Goal: Find specific page/section: Find specific page/section

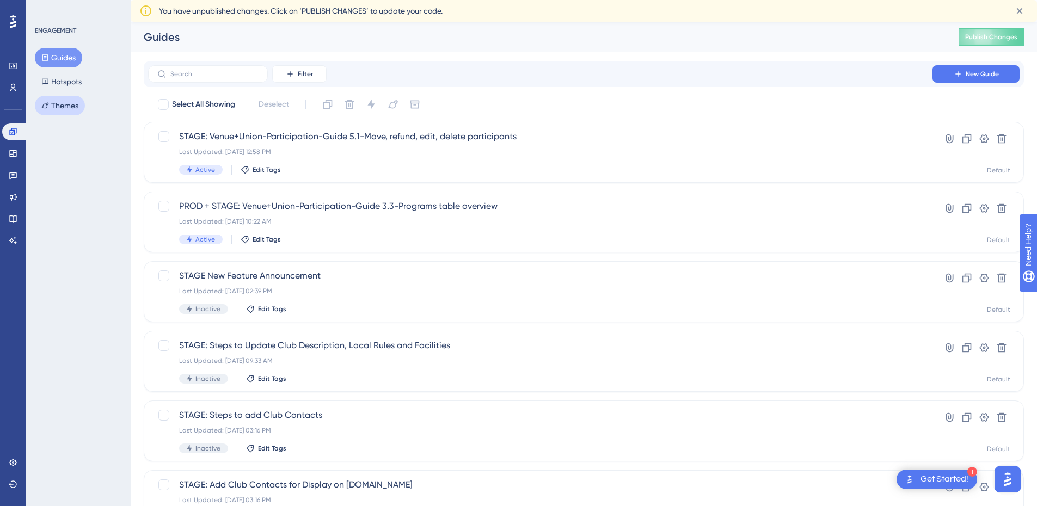
click at [67, 102] on button "Themes" at bounding box center [60, 106] width 50 height 20
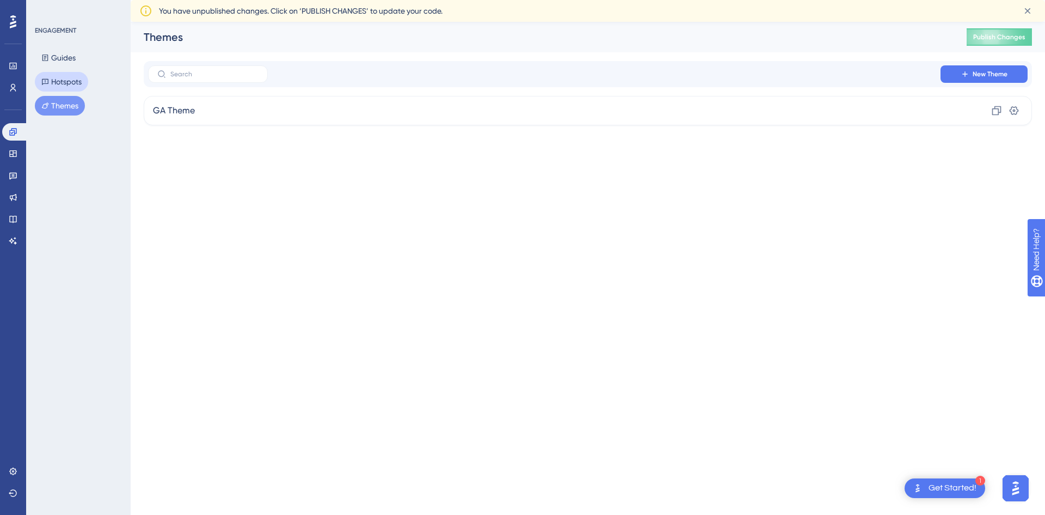
click at [65, 80] on button "Hotspots" at bounding box center [61, 82] width 53 height 20
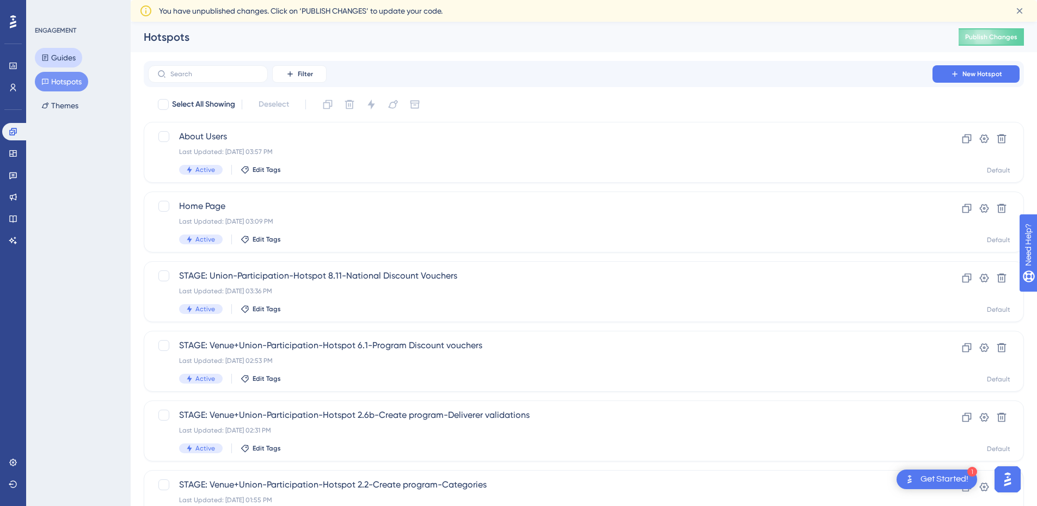
click at [47, 54] on icon at bounding box center [45, 58] width 8 height 8
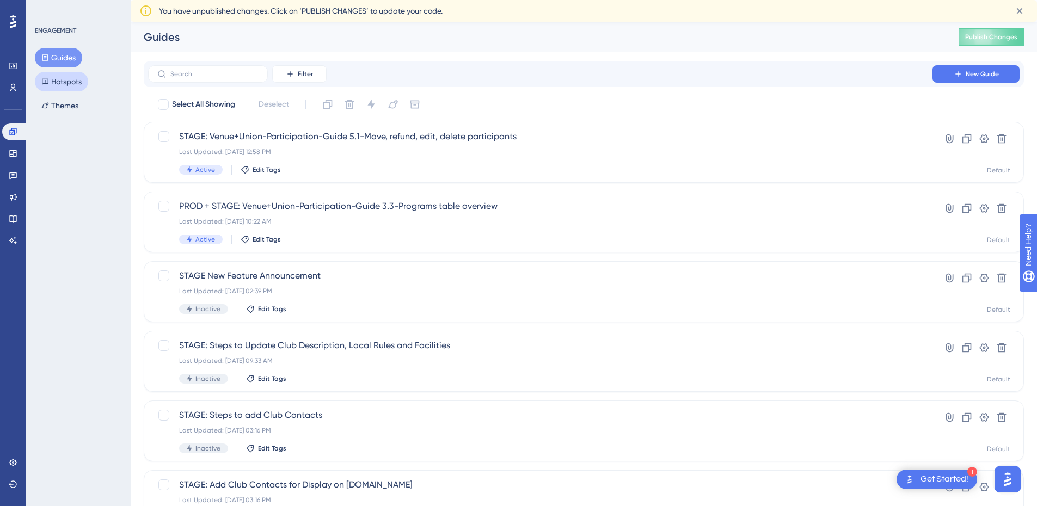
click at [66, 86] on button "Hotspots" at bounding box center [61, 82] width 53 height 20
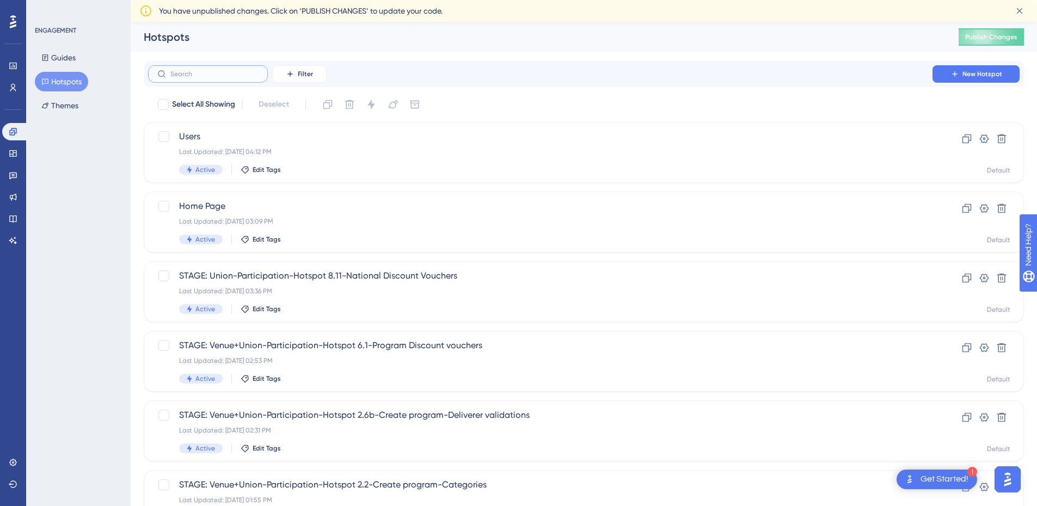
click at [210, 75] on input "text" at bounding box center [214, 74] width 88 height 8
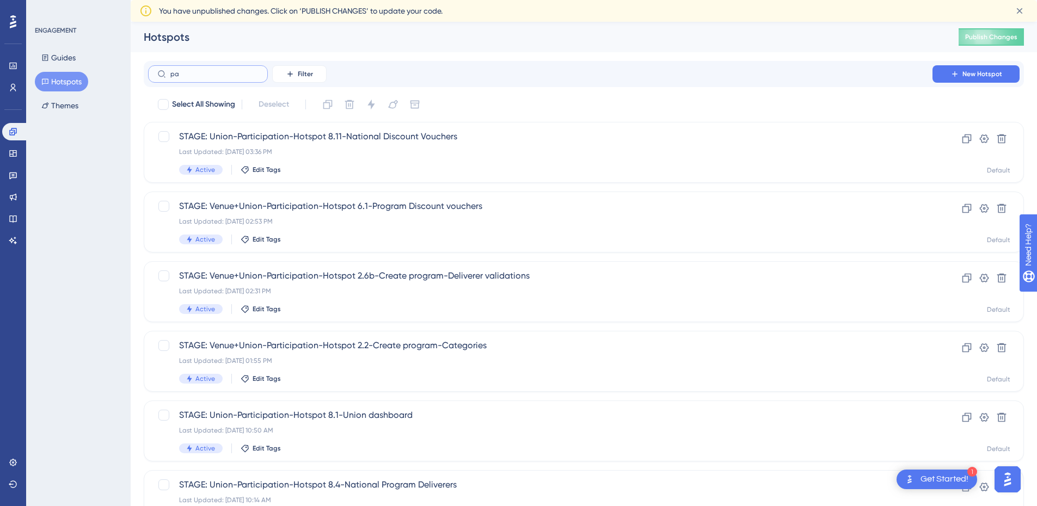
type input "p"
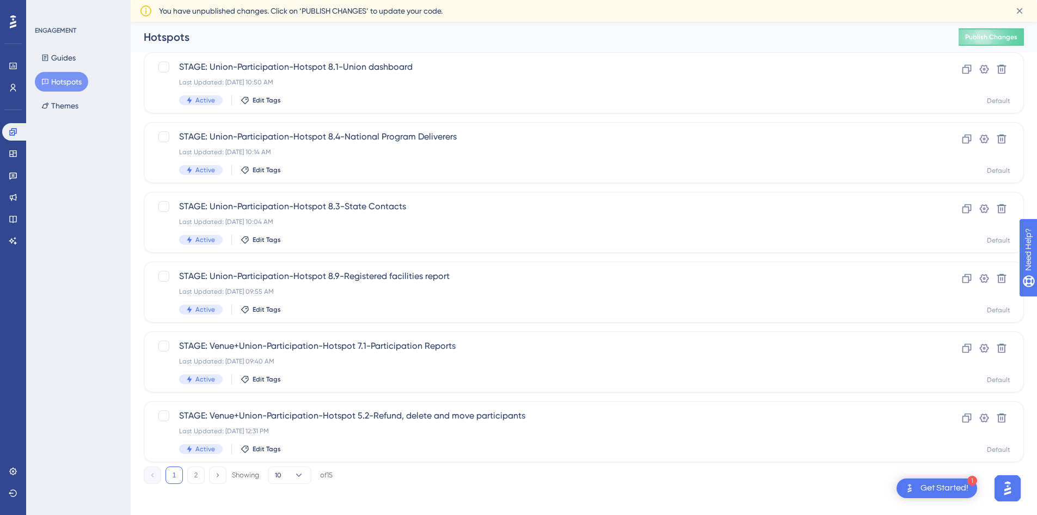
scroll to position [330, 0]
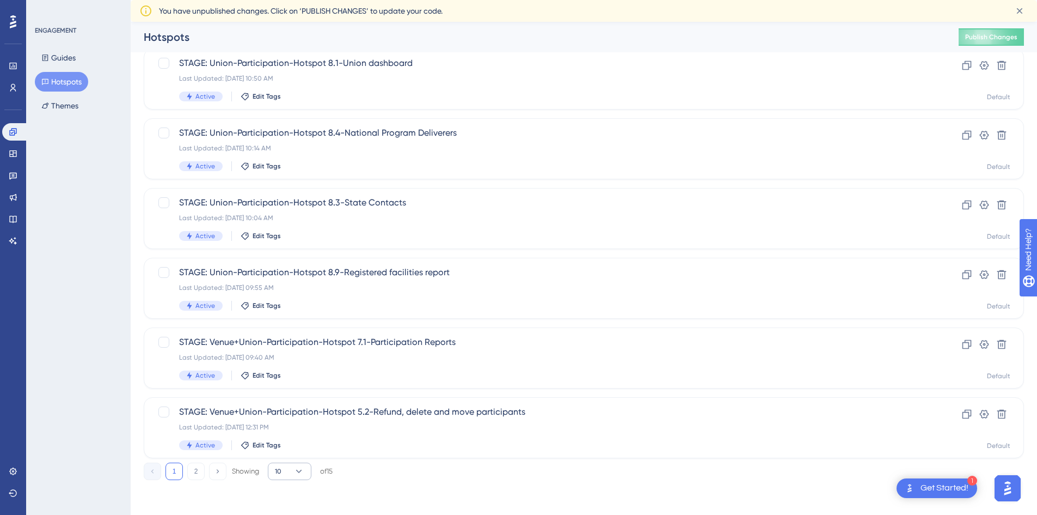
type input "participation"
click at [302, 472] on icon at bounding box center [298, 471] width 11 height 11
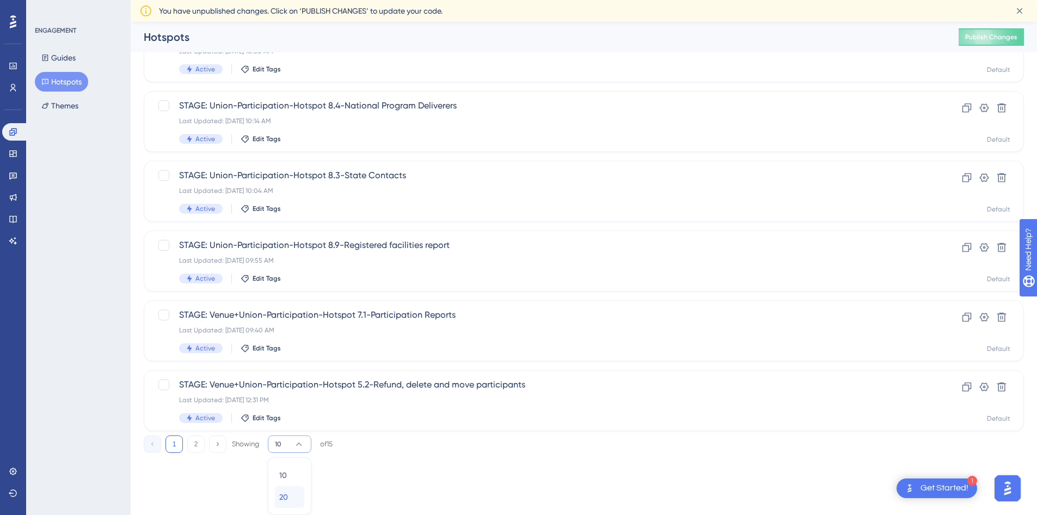
click at [286, 499] on span "20" at bounding box center [283, 496] width 9 height 13
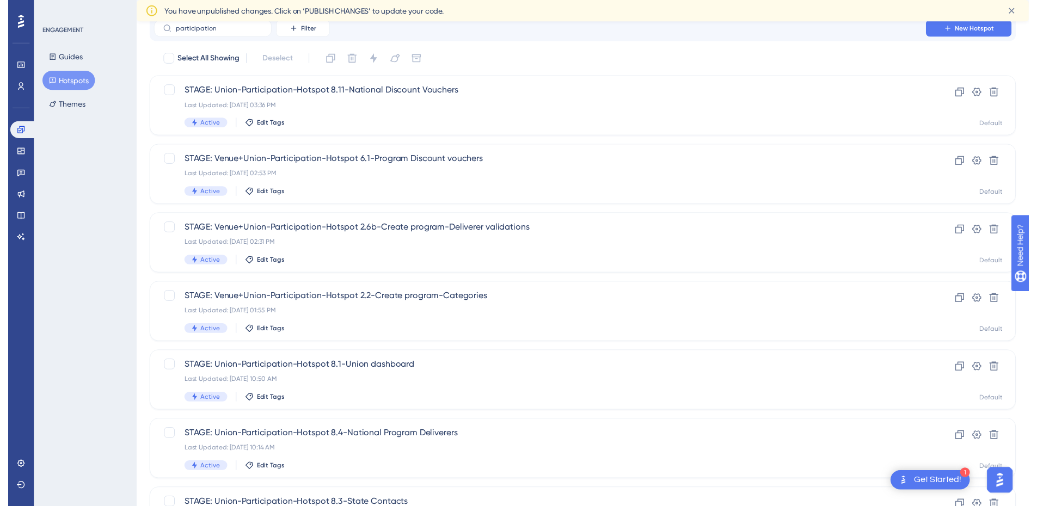
scroll to position [0, 0]
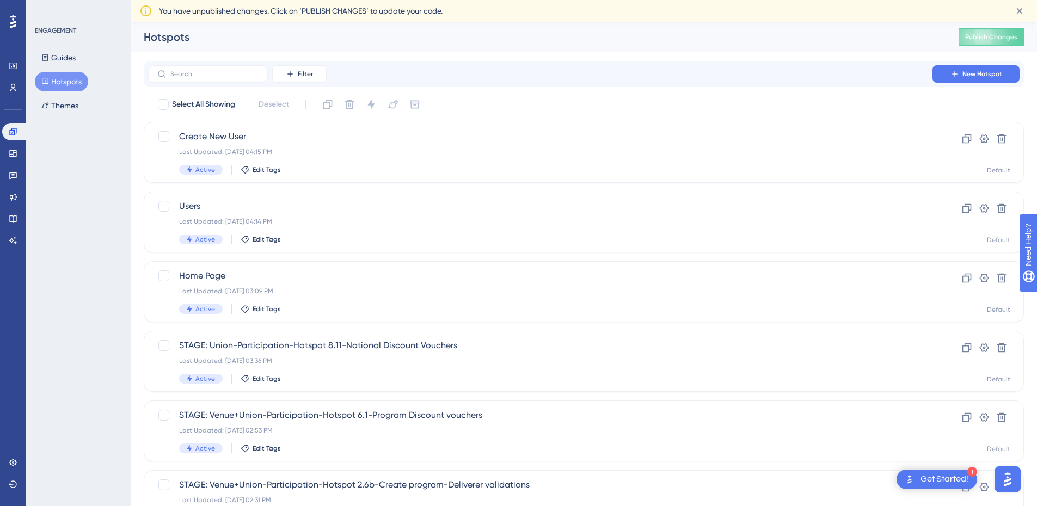
click at [69, 84] on button "Hotspots" at bounding box center [61, 82] width 53 height 20
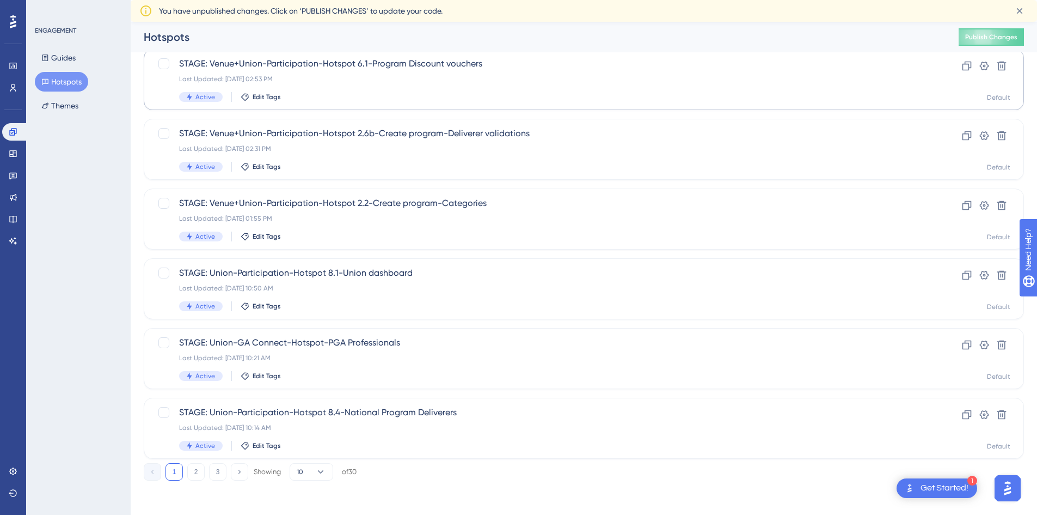
scroll to position [330, 0]
click at [315, 468] on button "10" at bounding box center [312, 470] width 44 height 17
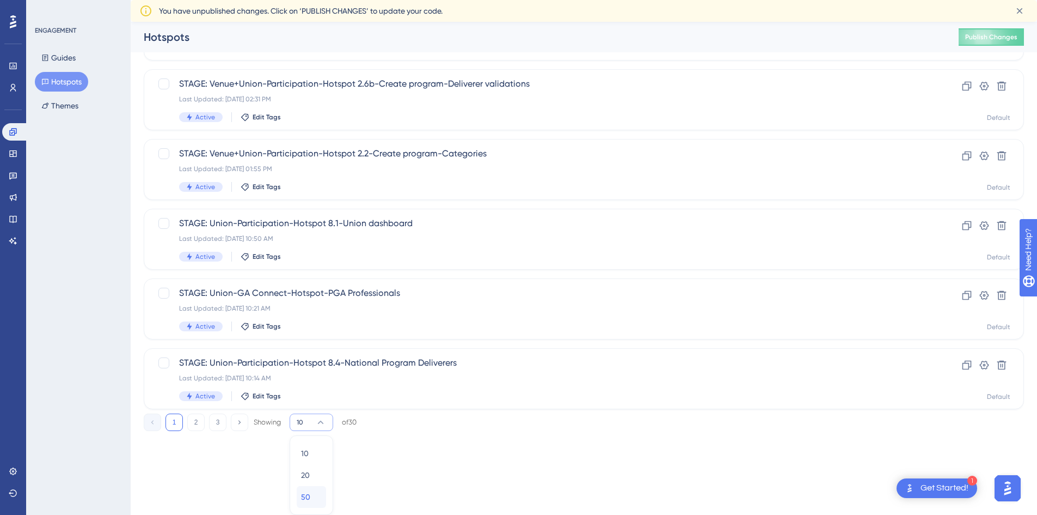
click at [310, 494] on div "50 50" at bounding box center [311, 497] width 21 height 22
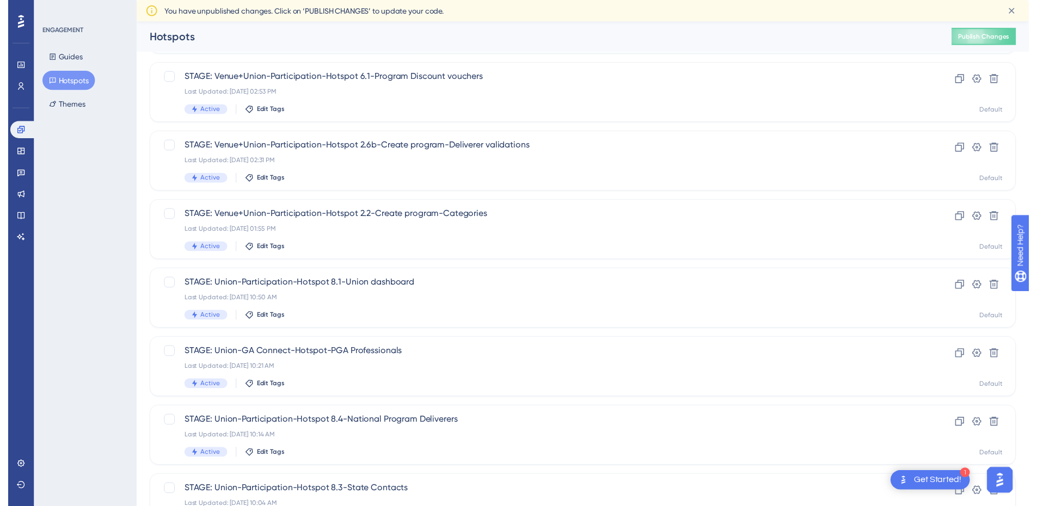
scroll to position [0, 0]
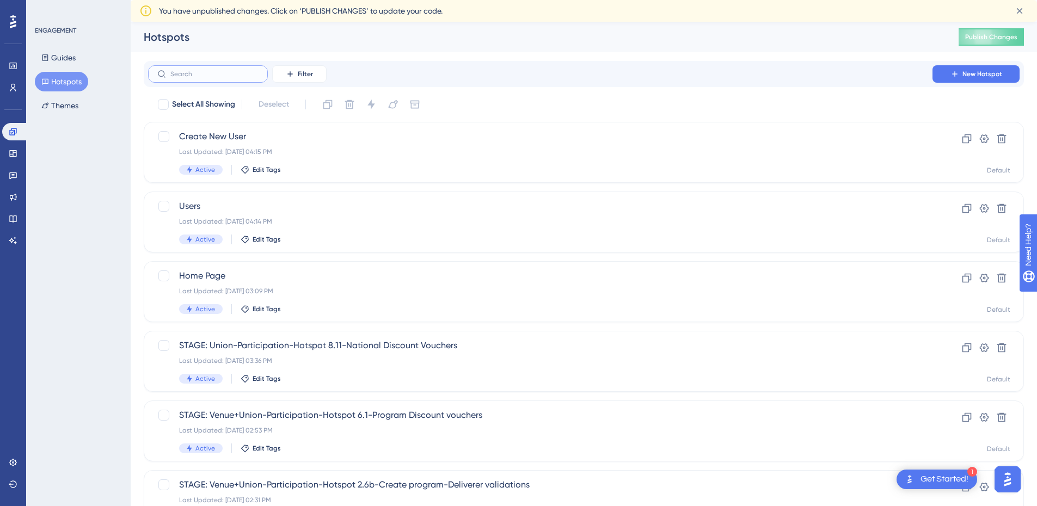
click at [207, 72] on input "text" at bounding box center [214, 74] width 88 height 8
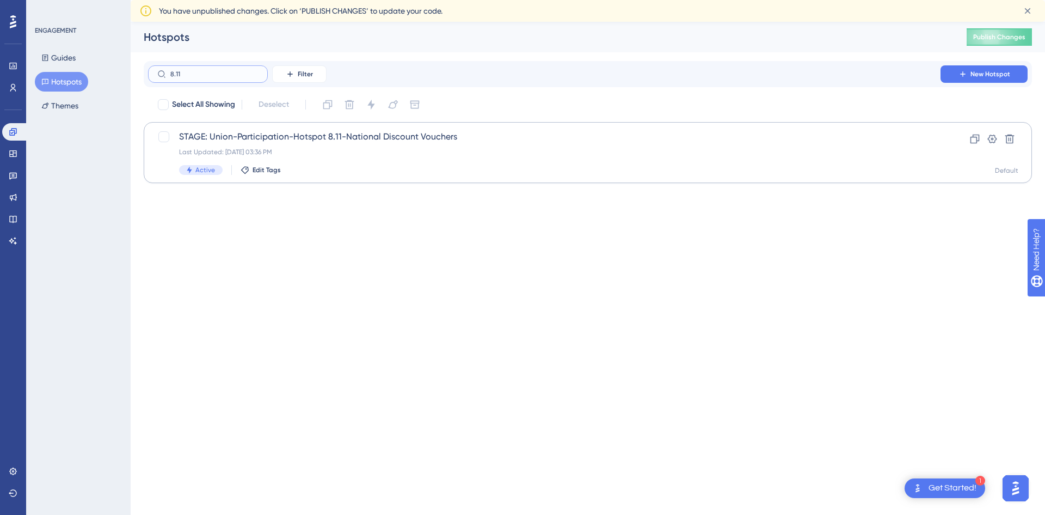
type input "8.11"
click at [383, 158] on div "STAGE: Union-Participation-Hotspot 8.11-National Discount Vouchers Last Updated…" at bounding box center [544, 152] width 731 height 45
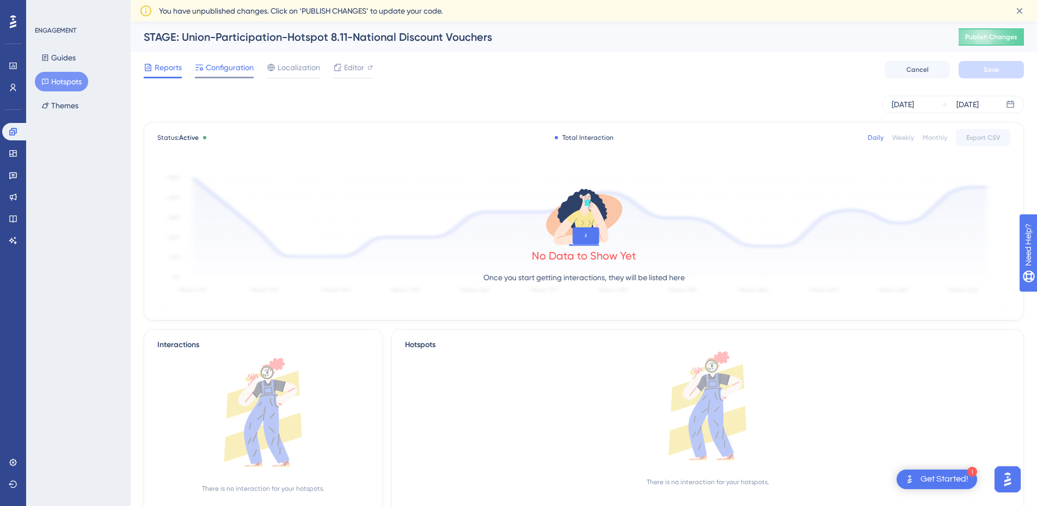
click at [224, 67] on span "Configuration" at bounding box center [230, 67] width 48 height 13
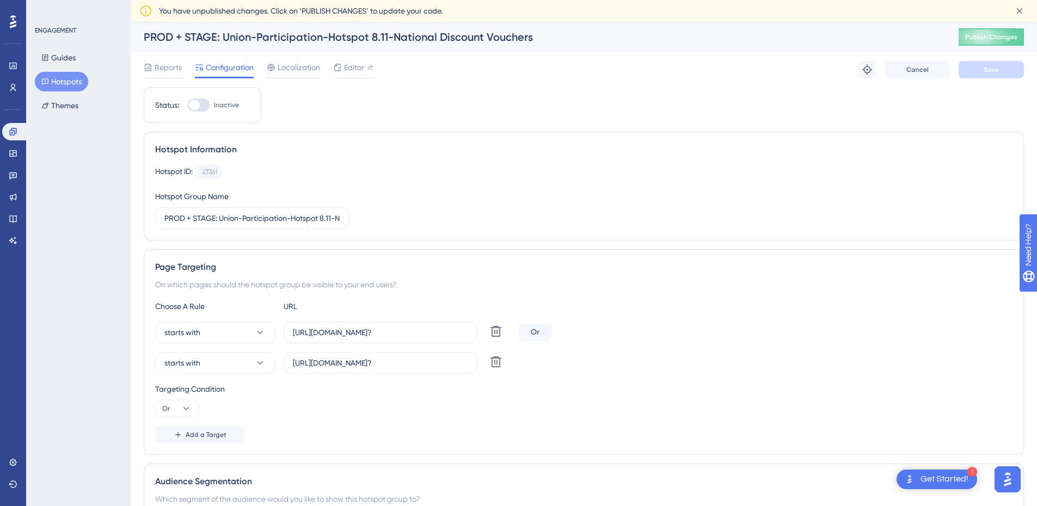
click at [65, 83] on button "Hotspots" at bounding box center [61, 82] width 53 height 20
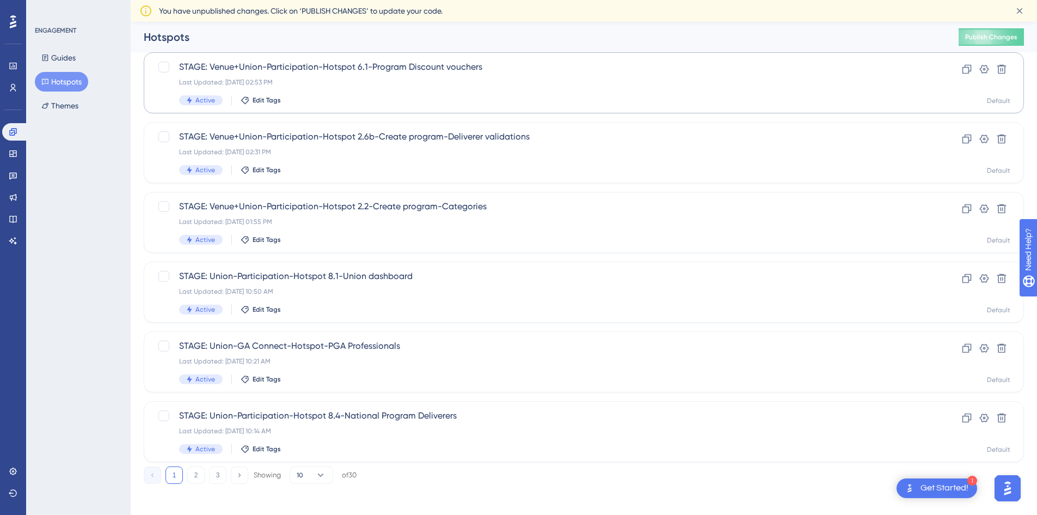
scroll to position [330, 0]
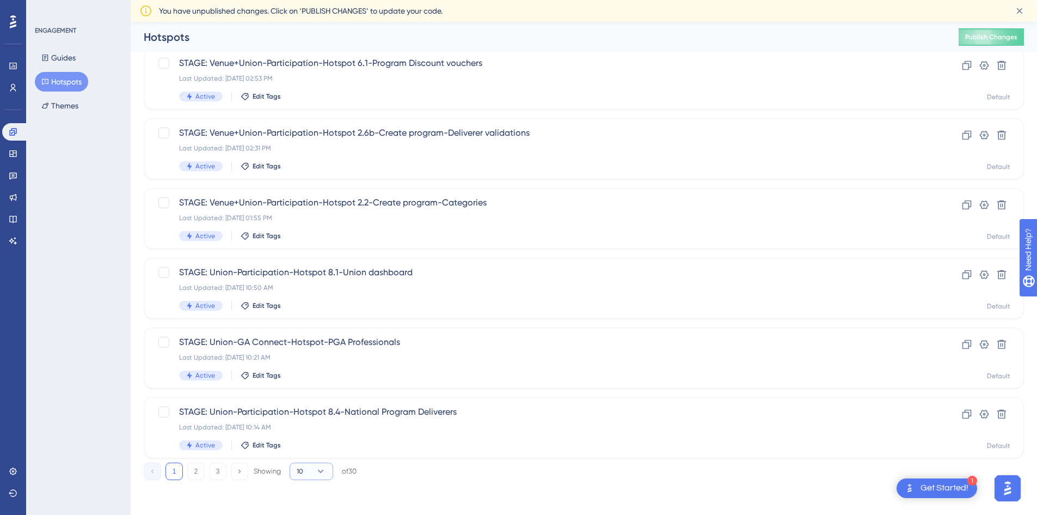
click at [320, 468] on icon at bounding box center [320, 471] width 11 height 11
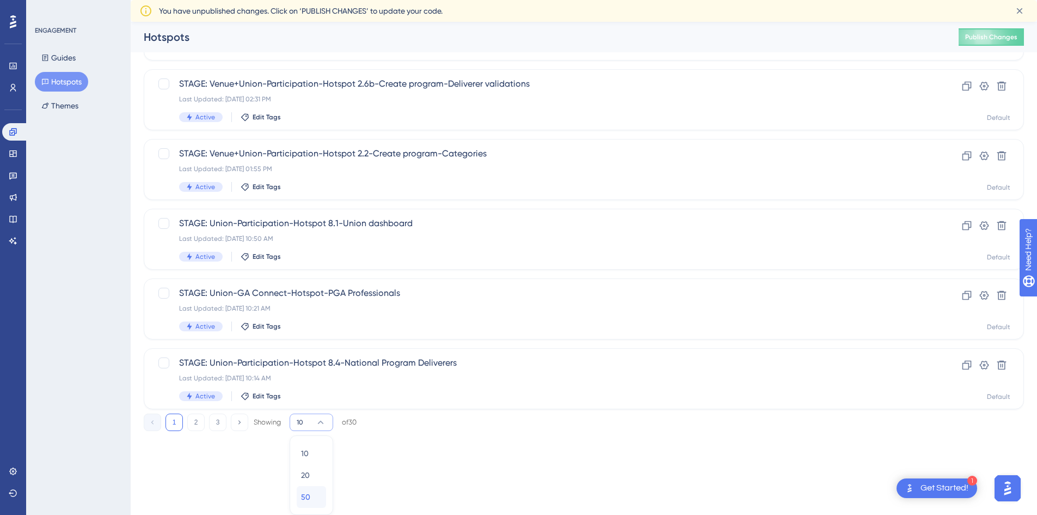
click at [309, 495] on span "50" at bounding box center [305, 496] width 9 height 13
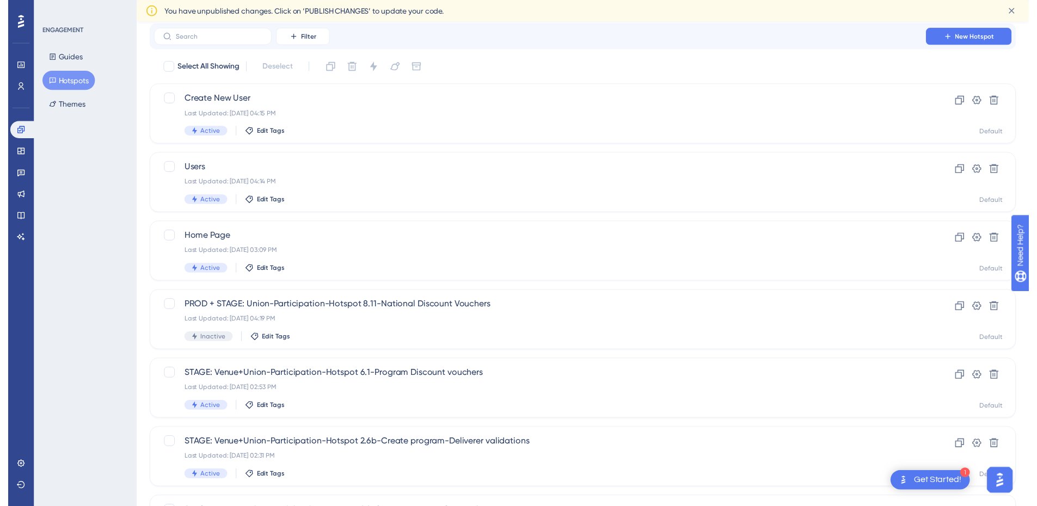
scroll to position [0, 0]
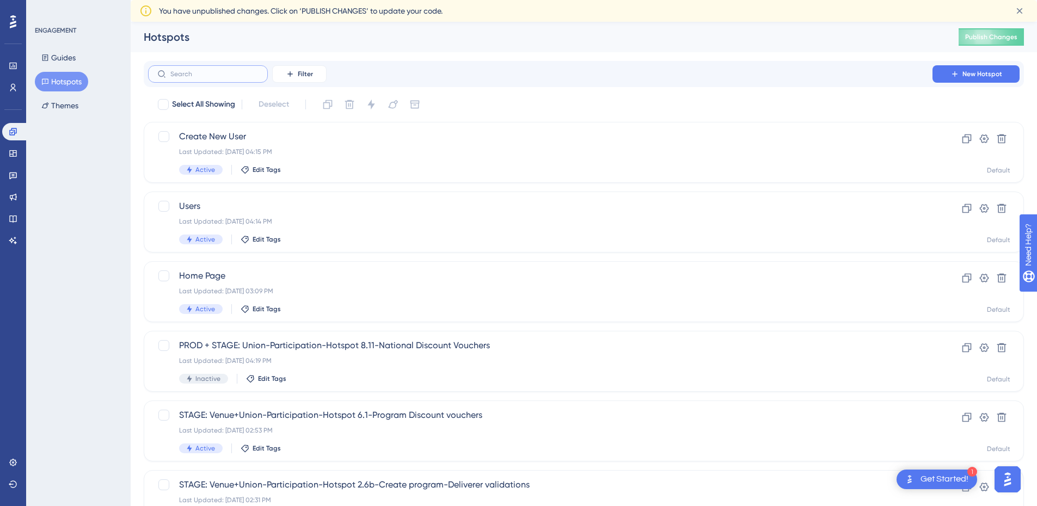
click at [207, 70] on input "text" at bounding box center [214, 74] width 88 height 8
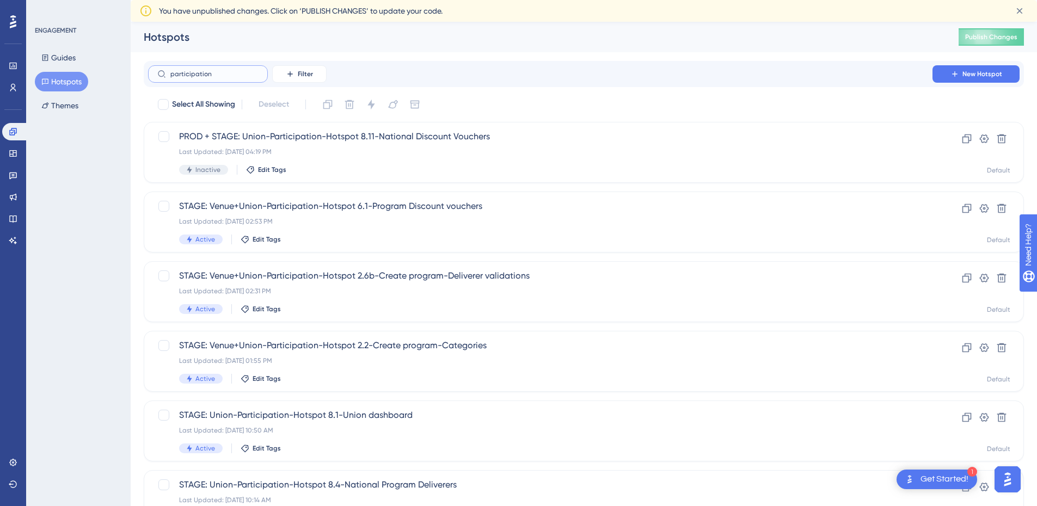
type input "participation"
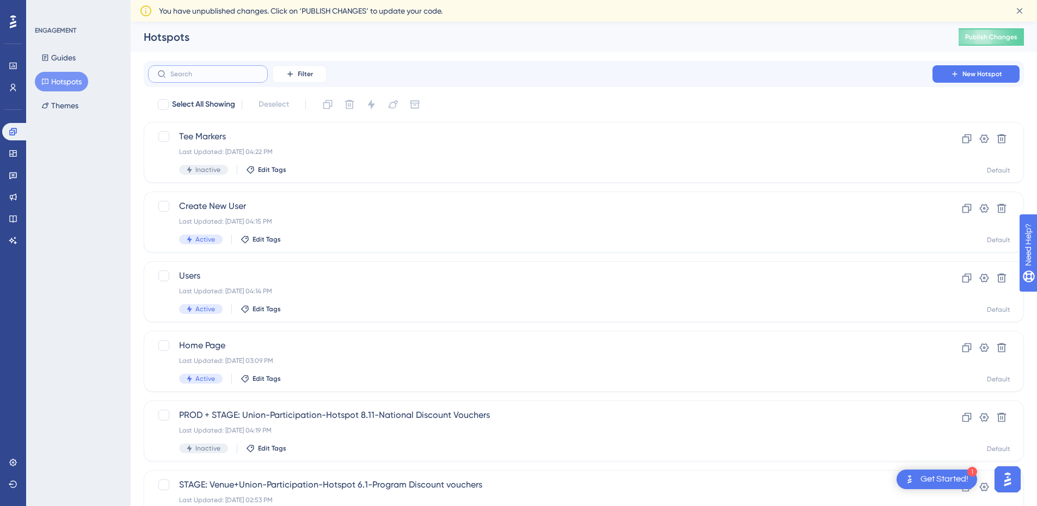
click at [212, 74] on input "text" at bounding box center [214, 74] width 88 height 8
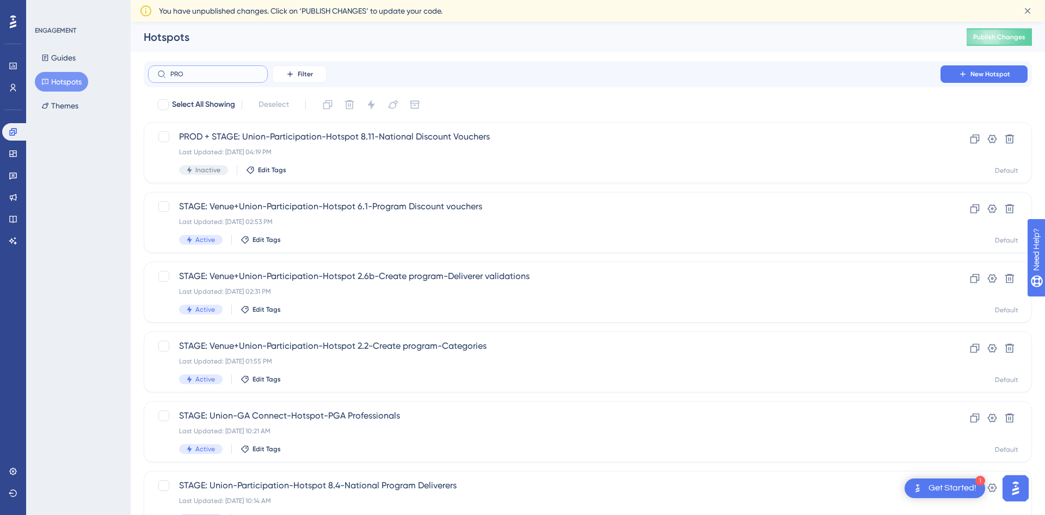
type input "PROD"
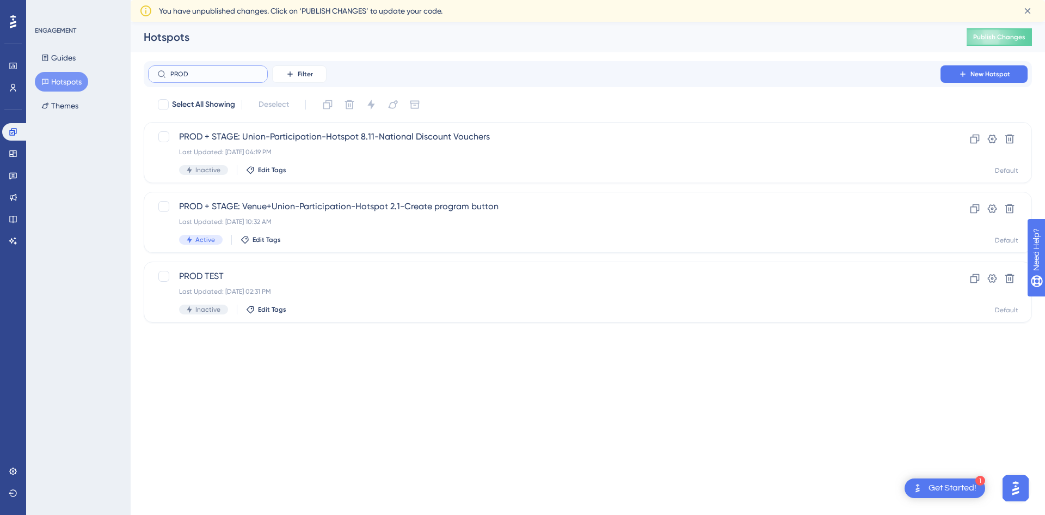
drag, startPoint x: 199, startPoint y: 74, endPoint x: 140, endPoint y: 68, distance: 59.6
click at [0, 0] on div "Performance Users Engagement Widgets Feedback Product Updates Knowledge Base AI…" at bounding box center [0, 0] width 0 height 0
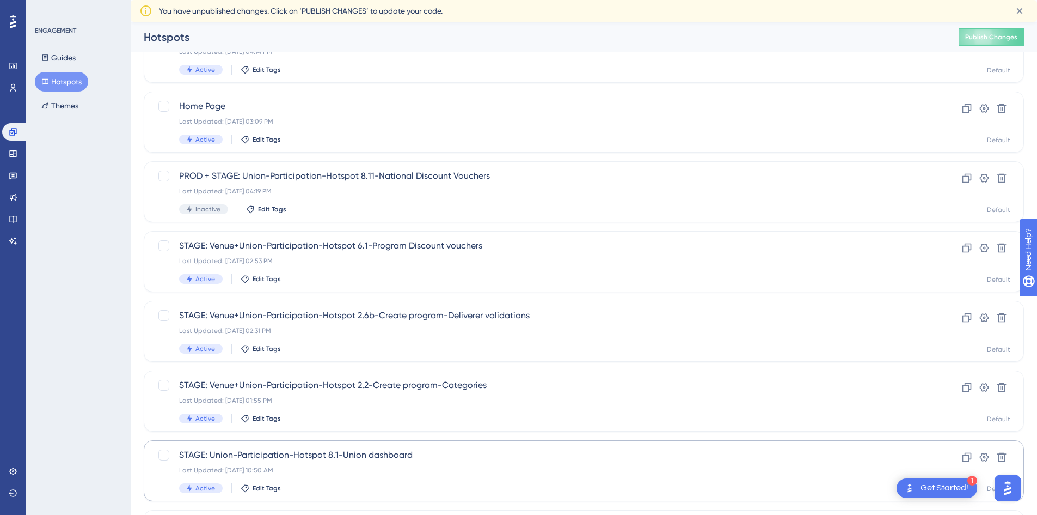
scroll to position [330, 0]
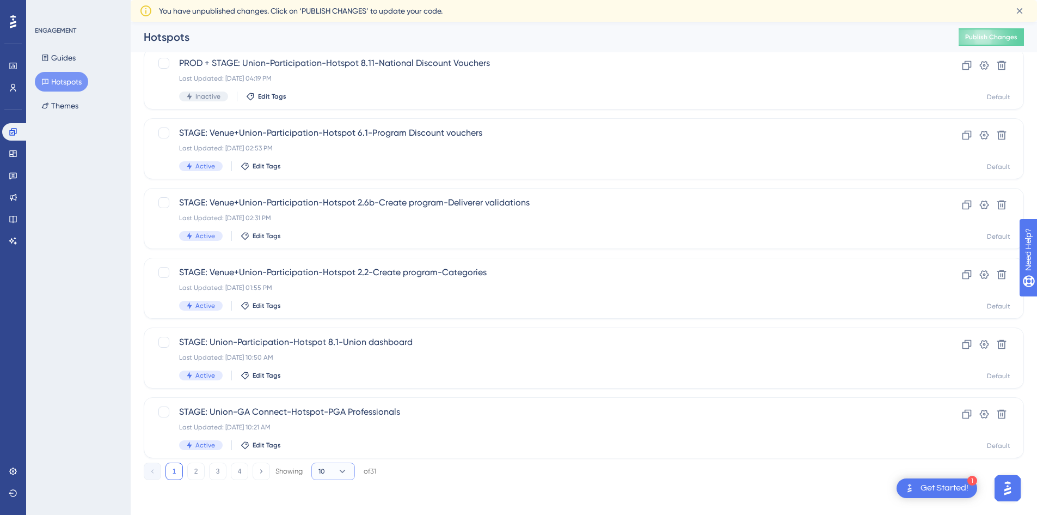
click at [333, 470] on button "10" at bounding box center [333, 470] width 44 height 17
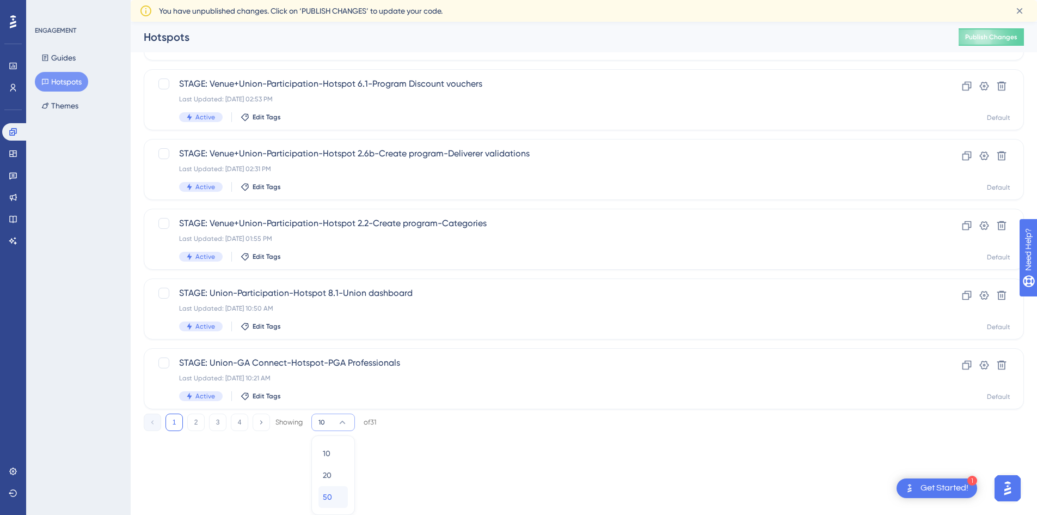
click at [332, 495] on span "50" at bounding box center [327, 496] width 9 height 13
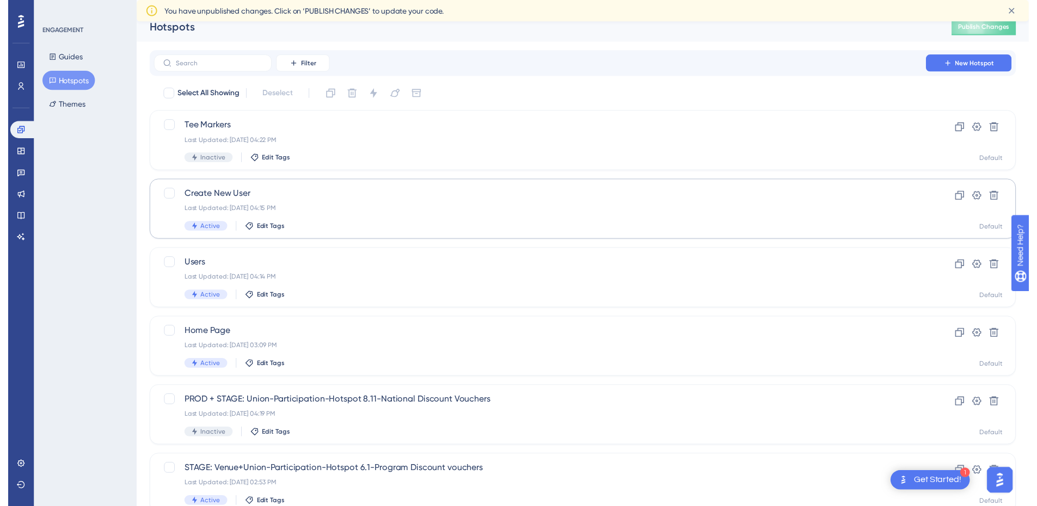
scroll to position [0, 0]
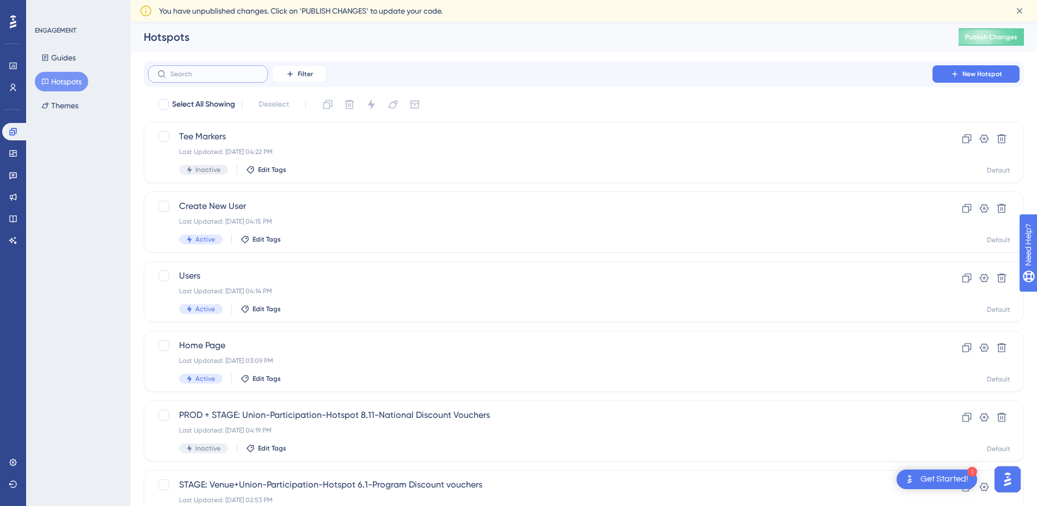
click at [214, 72] on input "text" at bounding box center [214, 74] width 88 height 8
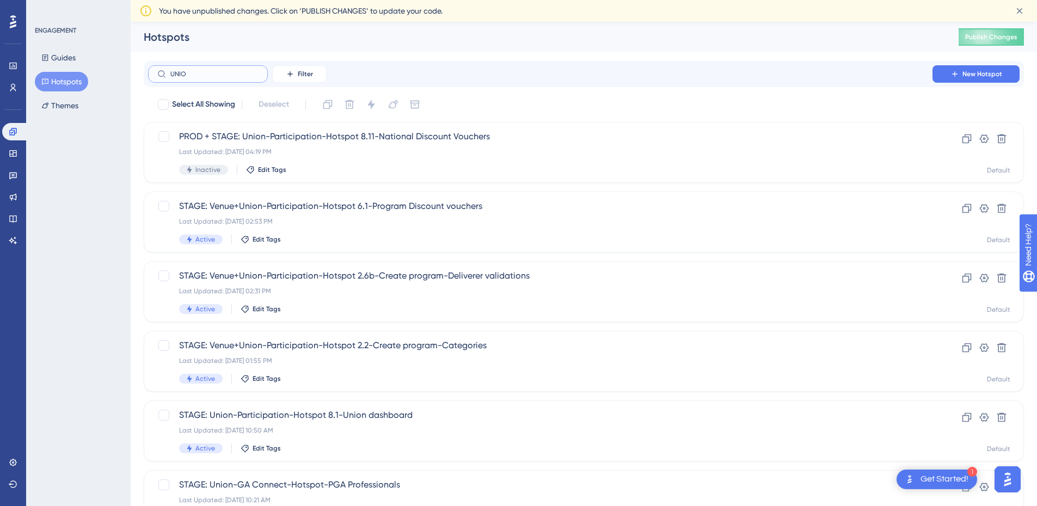
type input "UNION"
drag, startPoint x: 201, startPoint y: 71, endPoint x: 125, endPoint y: 74, distance: 76.3
click at [0, 0] on div "Performance Users Engagement Widgets Feedback Product Updates Knowledge Base AI…" at bounding box center [0, 0] width 0 height 0
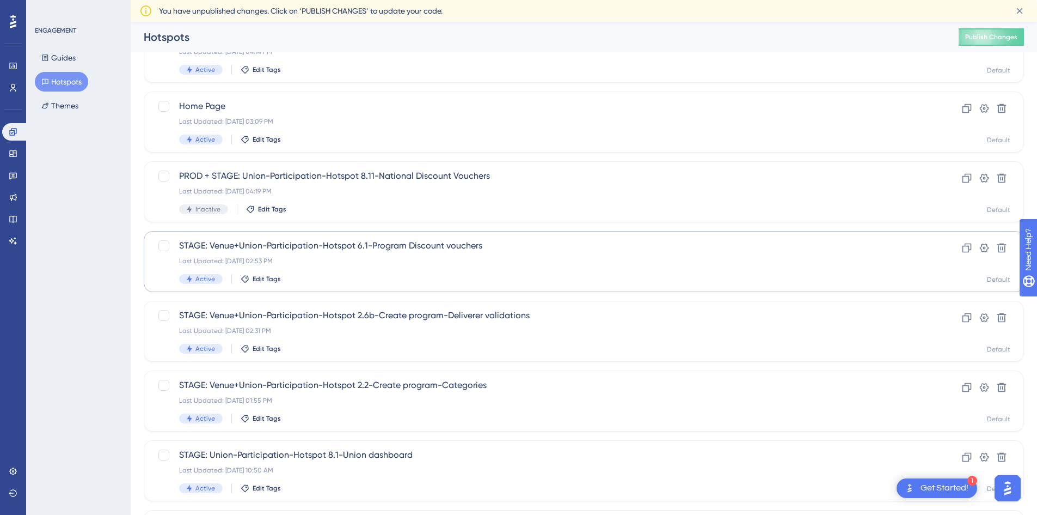
scroll to position [272, 0]
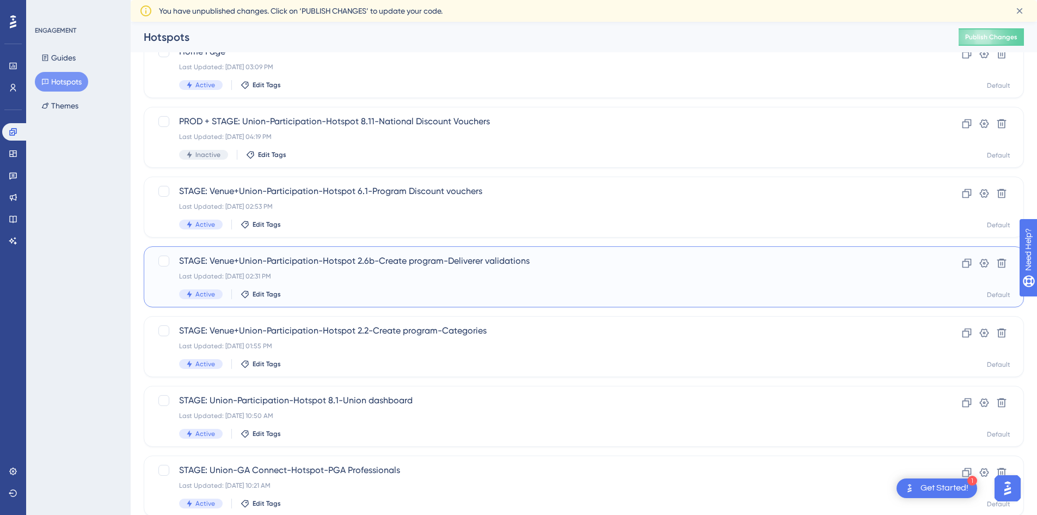
click at [426, 281] on div "STAGE: Venue+Union-Participation-Hotspot 2.6b-Create program-Deliverer validati…" at bounding box center [540, 276] width 723 height 45
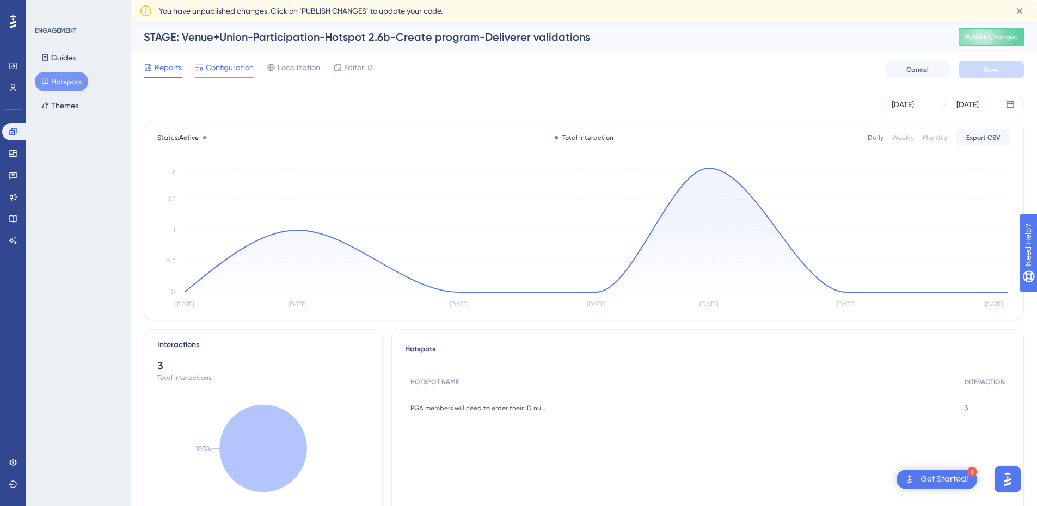
click at [236, 71] on span "Configuration" at bounding box center [230, 67] width 48 height 13
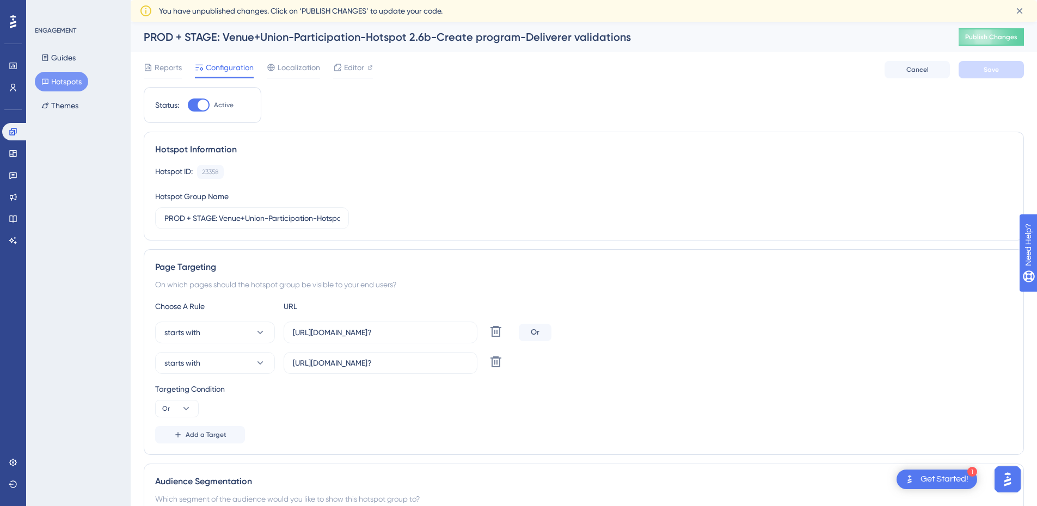
click at [56, 83] on button "Hotspots" at bounding box center [61, 82] width 53 height 20
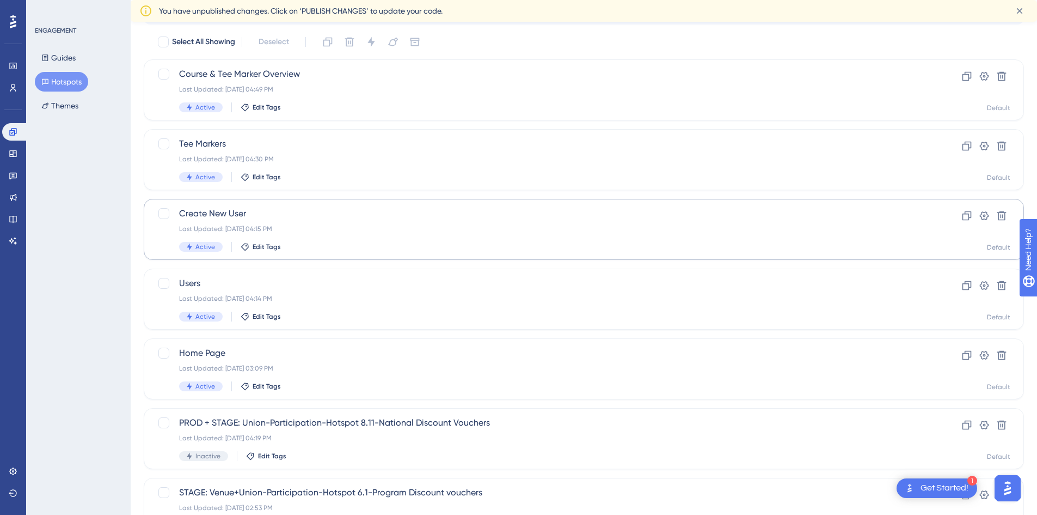
scroll to position [109, 0]
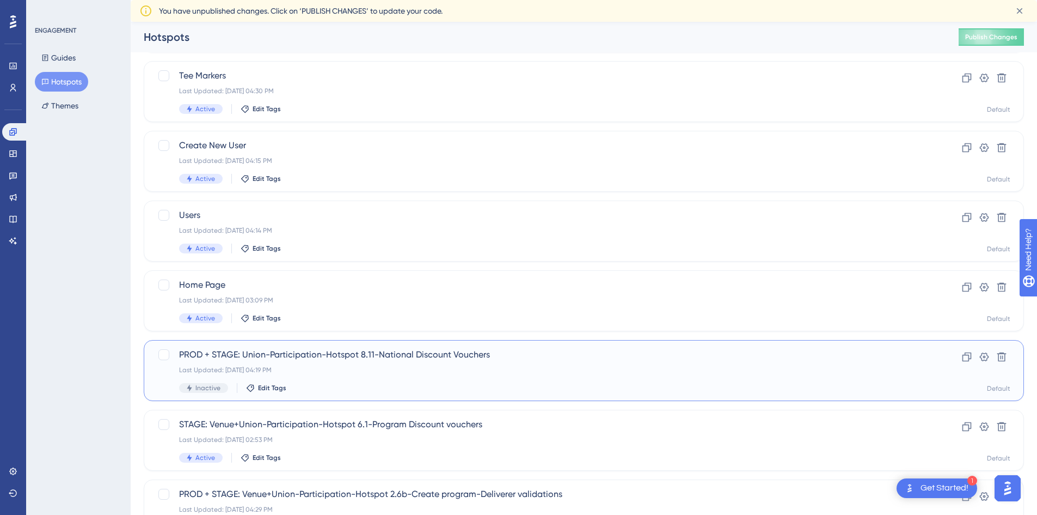
click at [398, 364] on div "PROD + STAGE: Union-Participation-Hotspot 8.11-National Discount Vouchers Last …" at bounding box center [540, 370] width 723 height 45
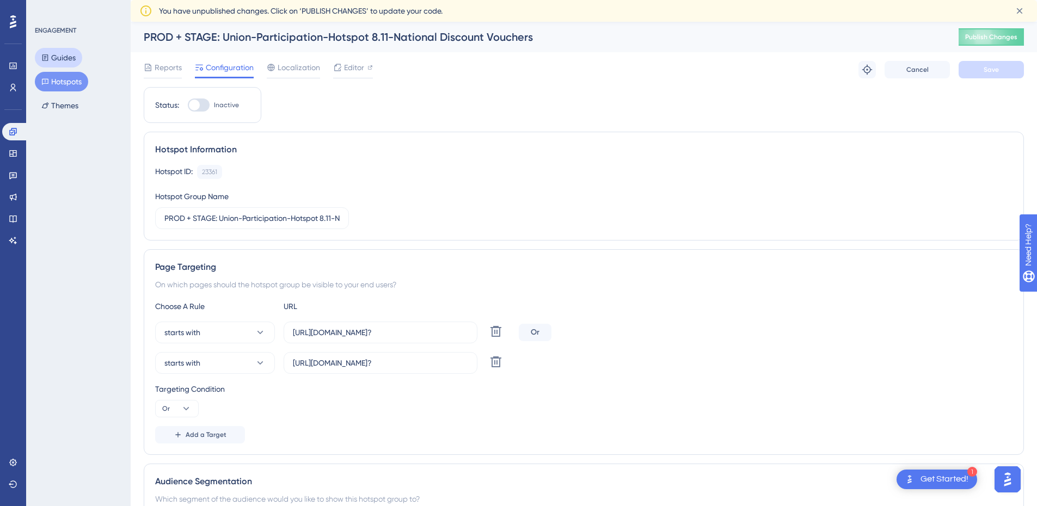
click at [65, 55] on button "Guides" at bounding box center [58, 58] width 47 height 20
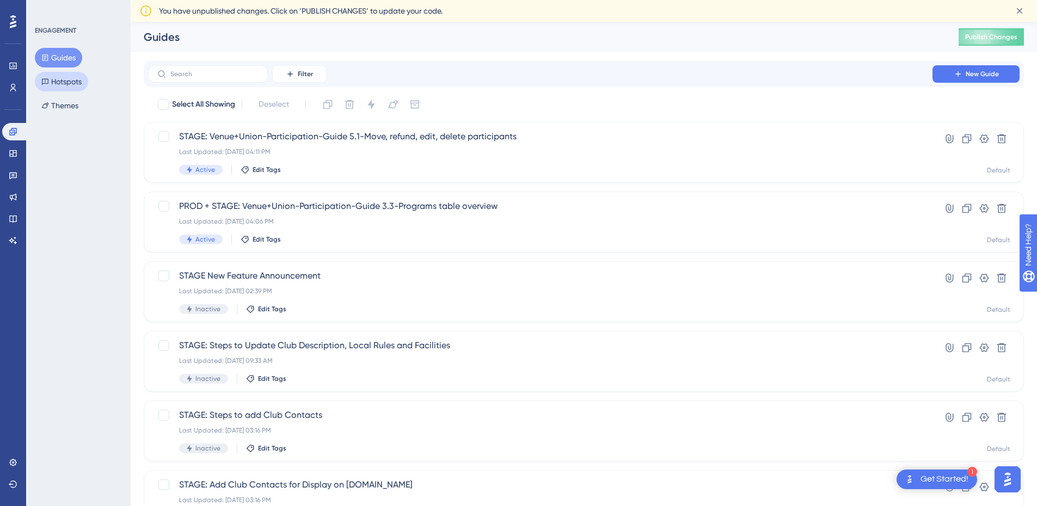
click at [71, 85] on button "Hotspots" at bounding box center [61, 82] width 53 height 20
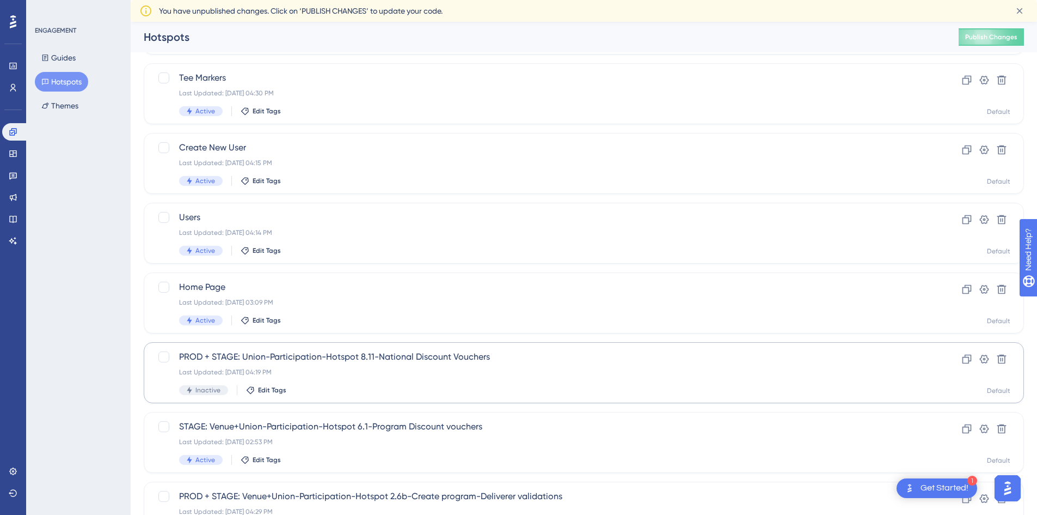
scroll to position [109, 0]
click at [428, 374] on div "PROD + STAGE: Union-Participation-Hotspot 8.11-National Discount Vouchers Last …" at bounding box center [540, 370] width 723 height 45
